Goal: Navigation & Orientation: Find specific page/section

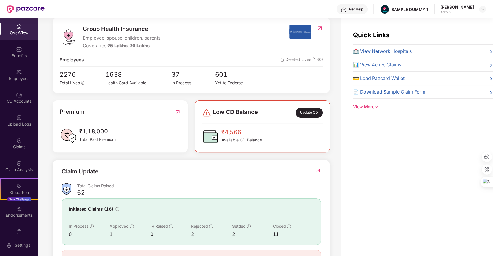
scroll to position [74, 0]
click at [13, 50] on div "Benefits" at bounding box center [19, 52] width 38 height 22
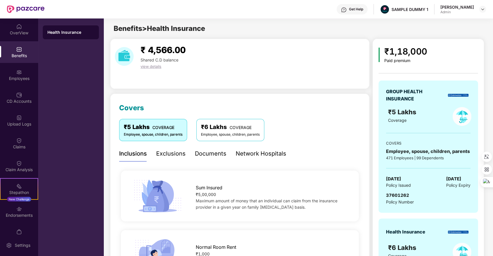
click at [264, 157] on div "Network Hospitals" at bounding box center [261, 153] width 51 height 9
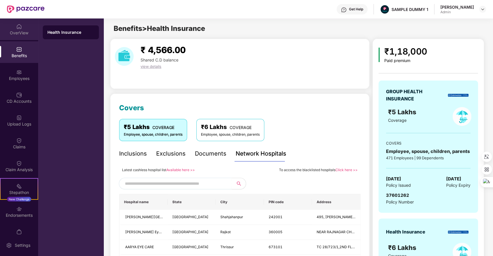
click at [14, 28] on div "OverView" at bounding box center [19, 29] width 38 height 22
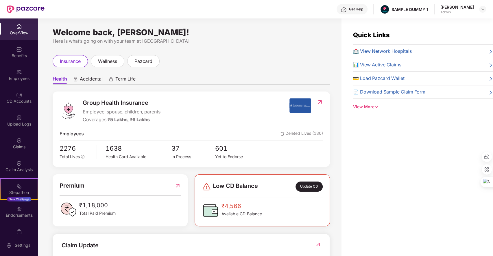
click at [375, 48] on span "🏥 View Network Hospitals" at bounding box center [382, 51] width 59 height 7
